Goal: Find specific page/section: Find specific page/section

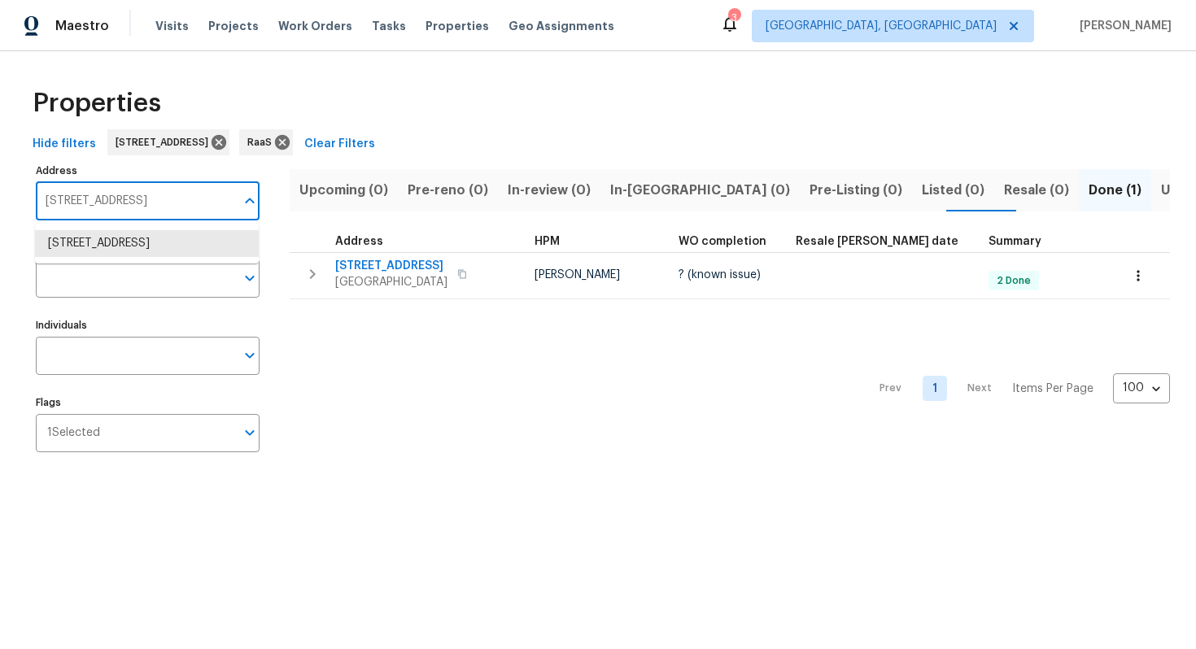
click at [172, 201] on input "96 Donegal Way Dallas GA 30132" at bounding box center [135, 201] width 199 height 38
paste input "4906 Cortez Dr, Orlando, FL 32808"
type input "4906 Cortez Dr, Orlando, FL 32808"
click at [131, 244] on li "4906 Cortez Dr Orlando FL 32808" at bounding box center [147, 252] width 224 height 44
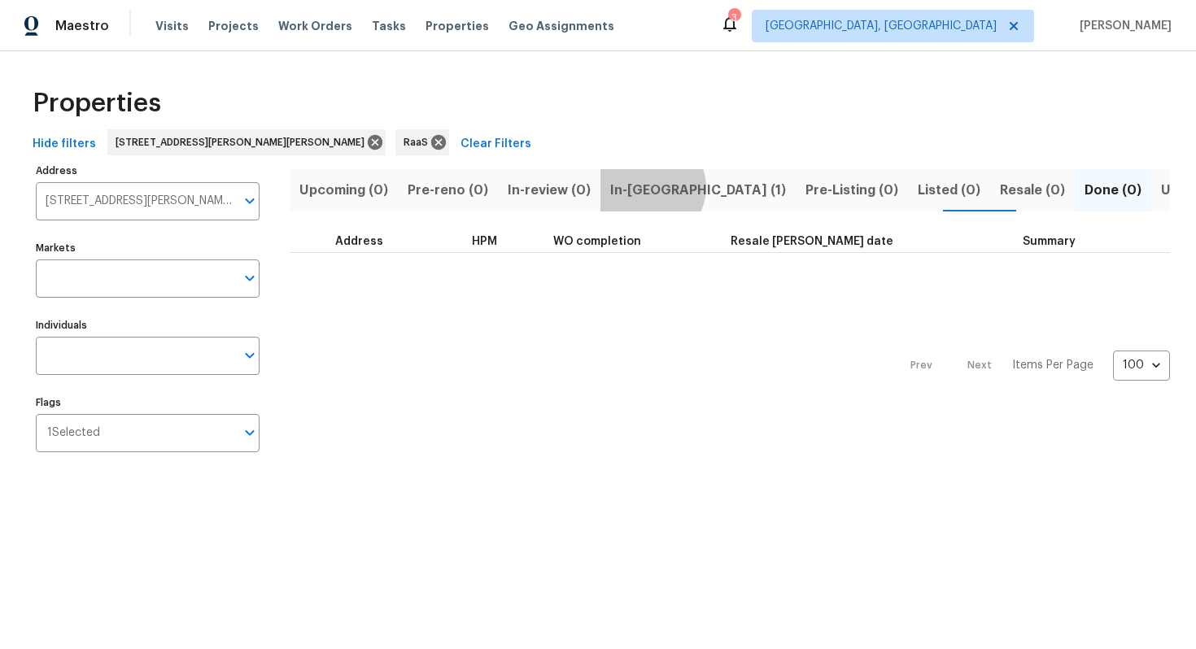
click at [640, 187] on span "In-reno (1)" at bounding box center [698, 190] width 176 height 23
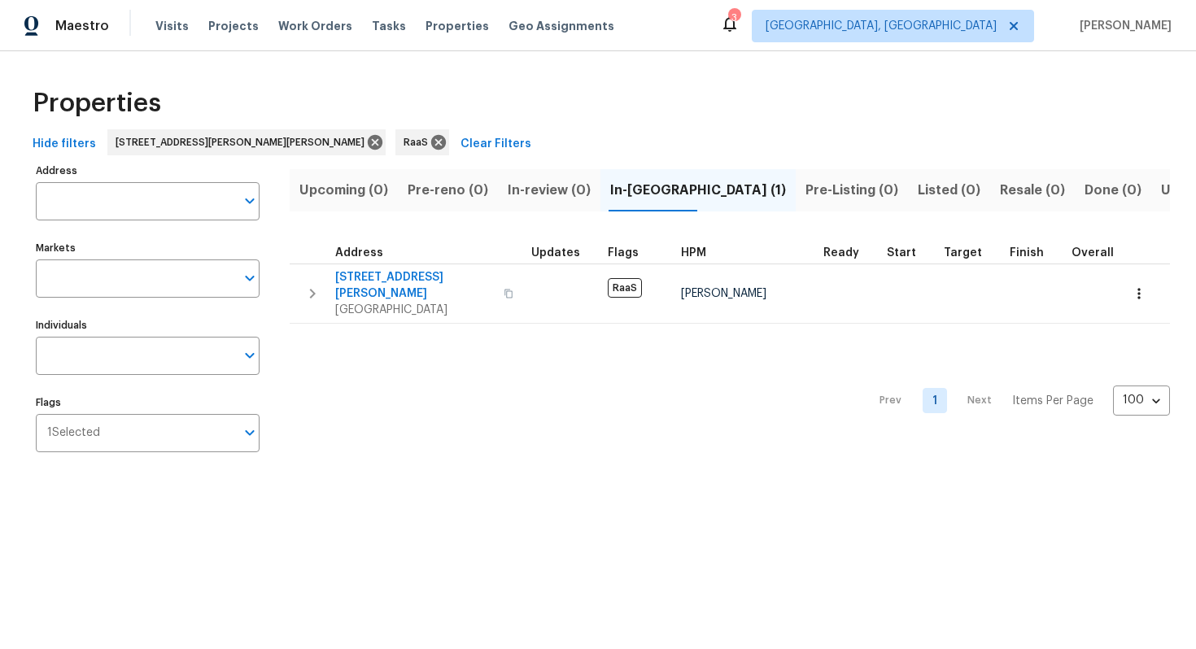
type input "4906 Cortez Dr Orlando FL 32808"
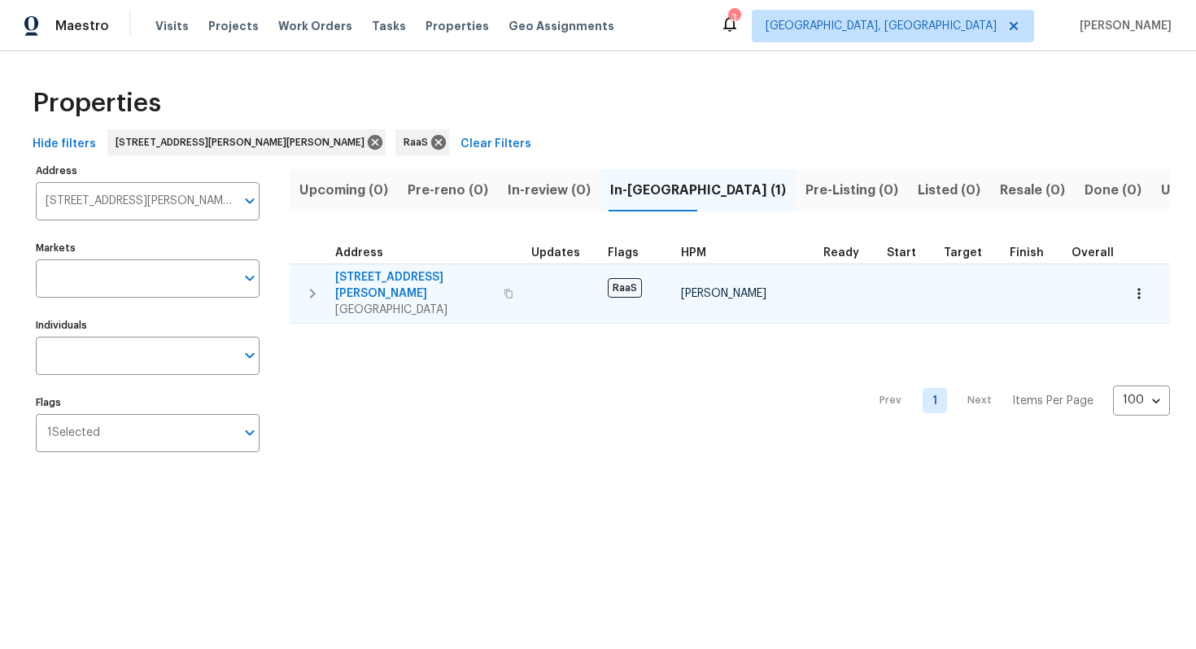
click at [394, 282] on span "4906 Cortez Dr" at bounding box center [414, 285] width 159 height 33
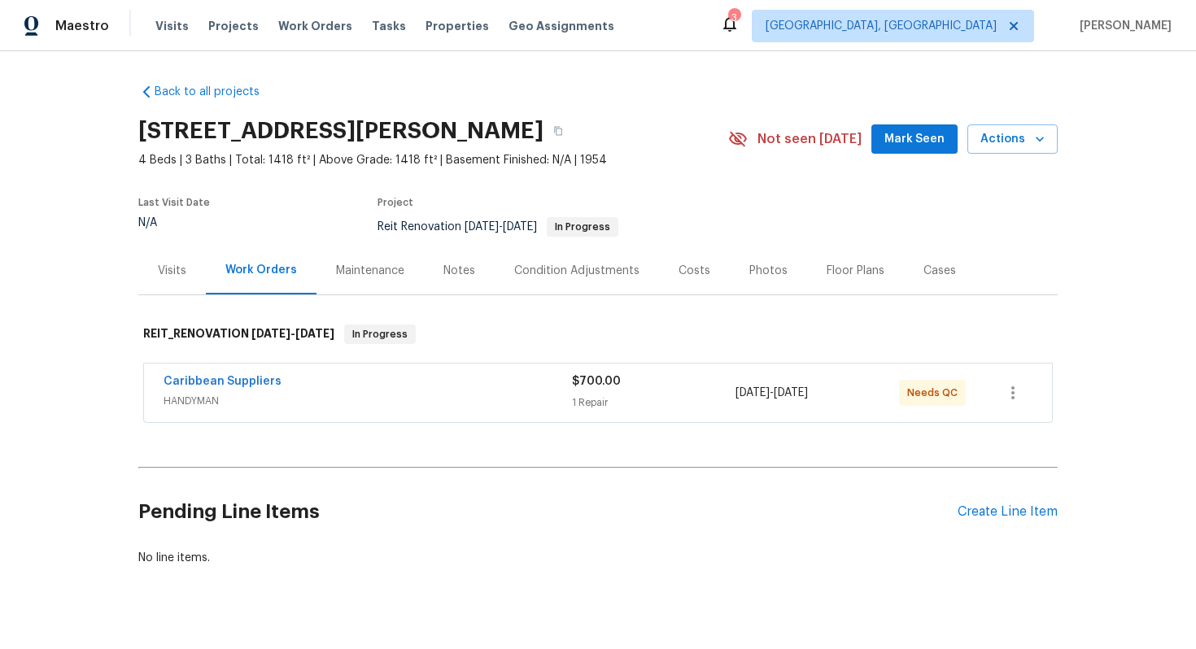
click at [680, 282] on div "Costs" at bounding box center [694, 271] width 71 height 48
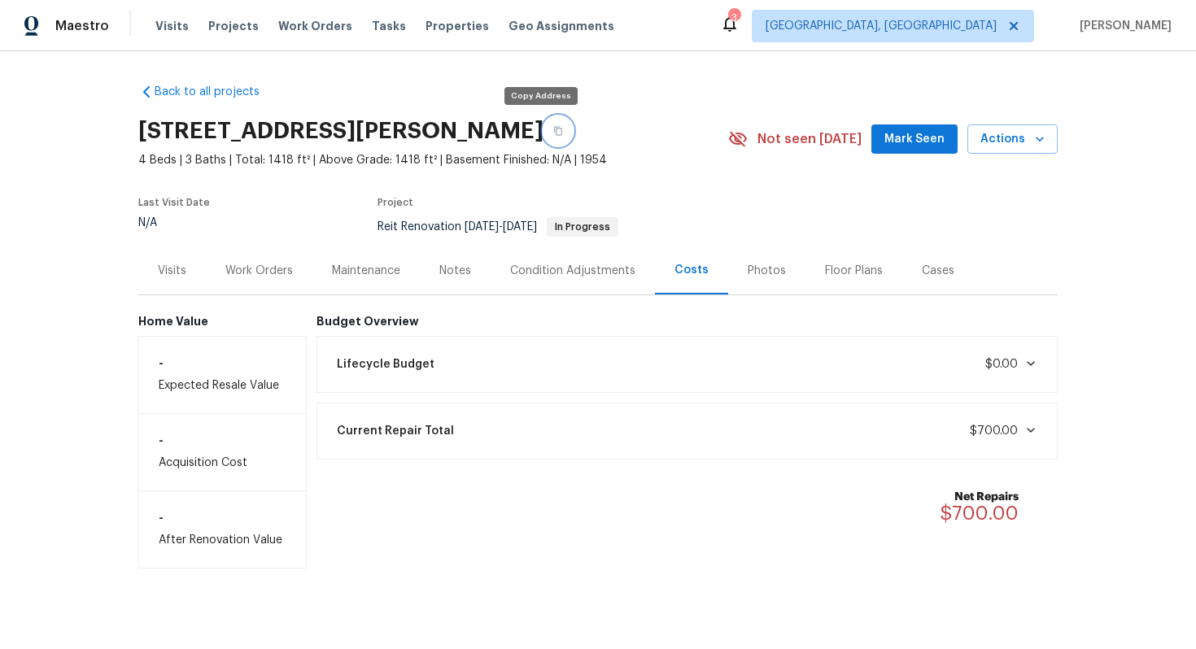
click at [544, 137] on button "button" at bounding box center [558, 130] width 29 height 29
click at [254, 280] on div "Work Orders" at bounding box center [259, 271] width 107 height 48
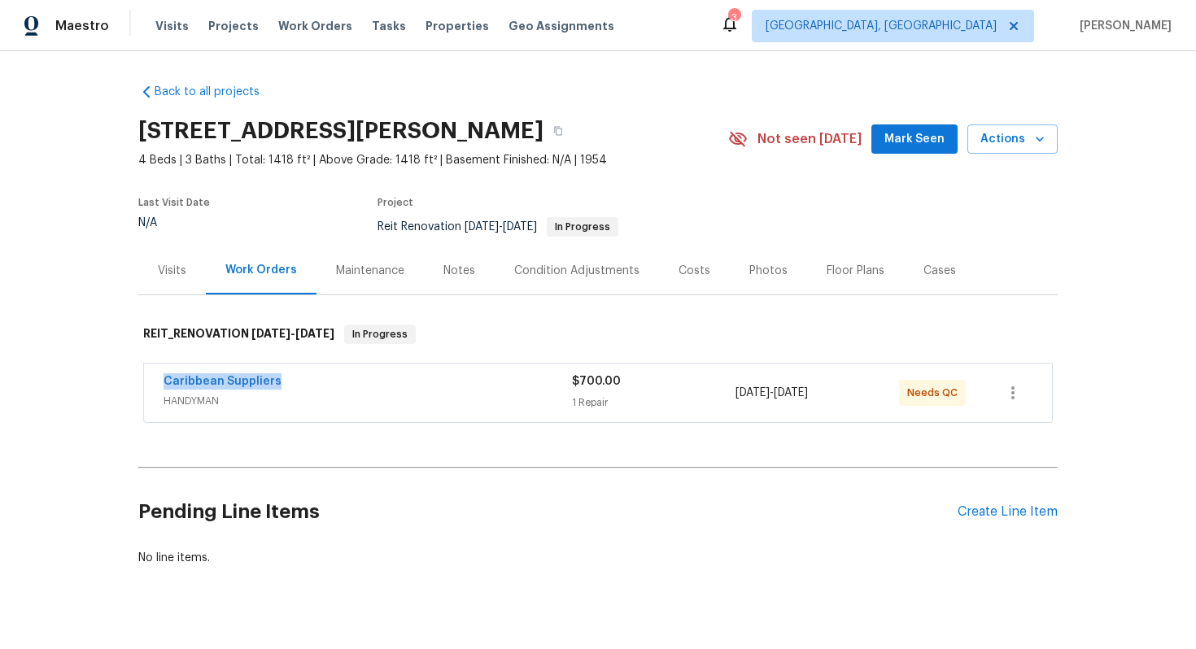
drag, startPoint x: 156, startPoint y: 382, endPoint x: 307, endPoint y: 382, distance: 150.6
click at [307, 382] on div "Caribbean Suppliers HANDYMAN $700.00 1 Repair 8/29/2025 - 8/30/2025 Needs QC" at bounding box center [598, 393] width 908 height 59
copy link "Caribbean Suppliers"
